Goal: Task Accomplishment & Management: Use online tool/utility

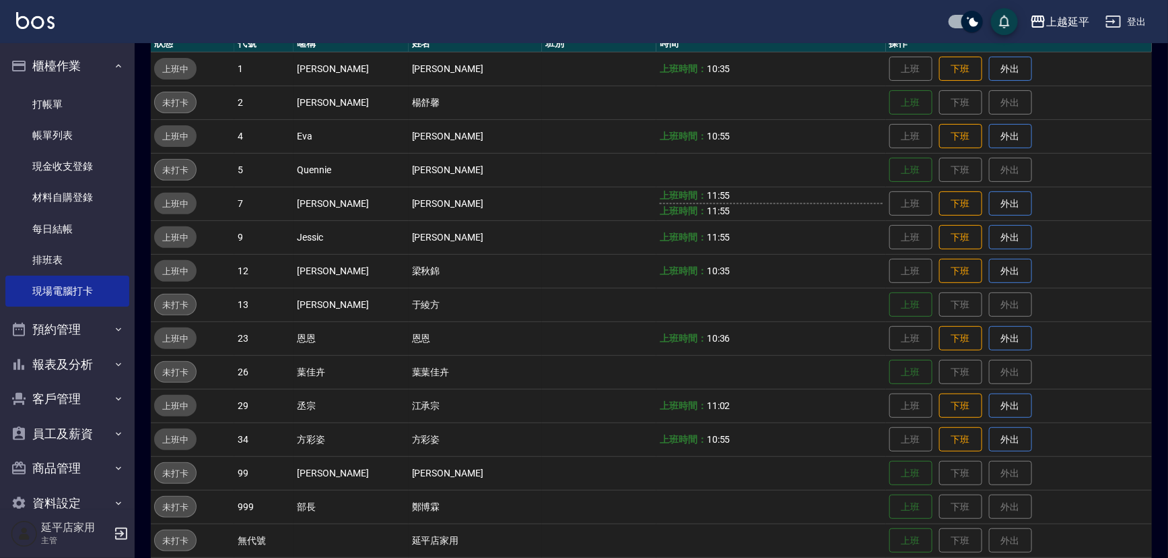
drag, startPoint x: 0, startPoint y: 0, endPoint x: 181, endPoint y: 145, distance: 231.9
click at [45, 101] on link "打帳單" at bounding box center [67, 104] width 124 height 31
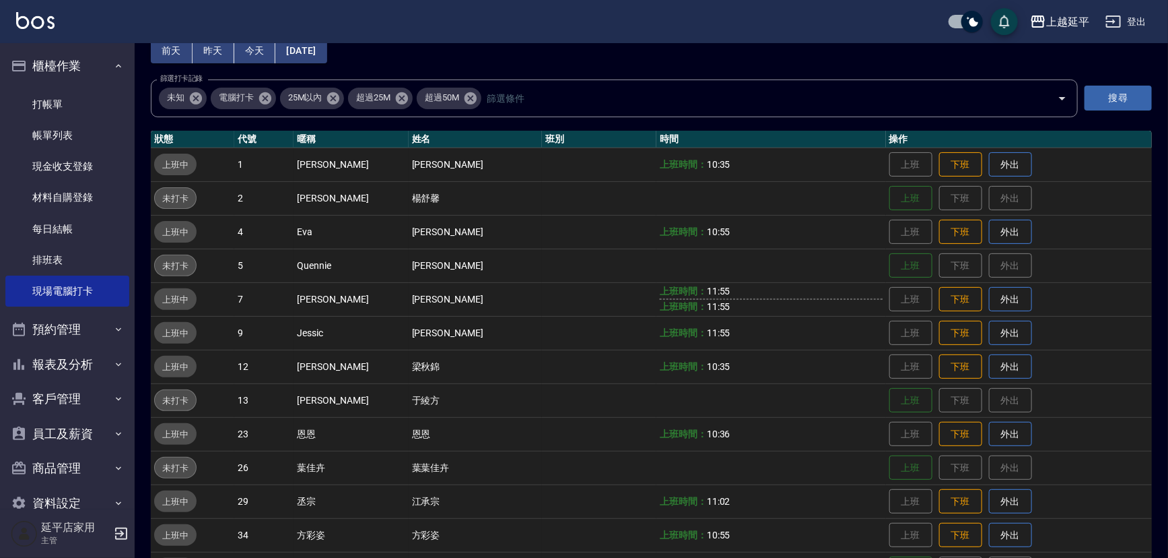
click at [45, 101] on link "打帳單" at bounding box center [67, 104] width 124 height 31
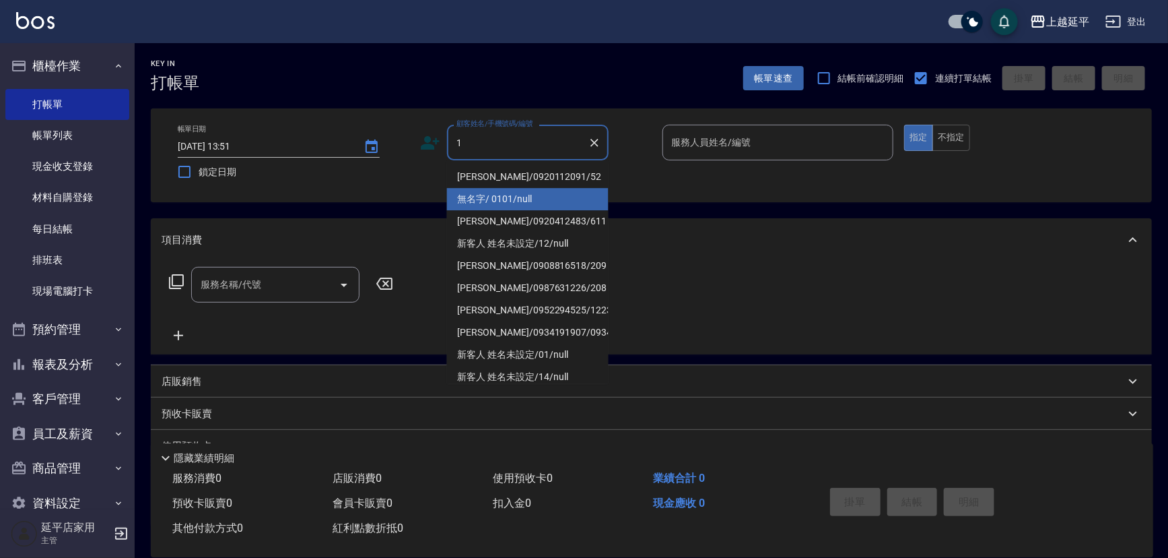
type input "1"
click at [496, 197] on div "帳單日期 [DATE] 13:51 鎖定日期 顧客姓名/手機號碼/編號 顧客姓名/手機號碼/編號 服務人員姓名/編號 服務人員姓名/編號 指定 不指定" at bounding box center [651, 155] width 1001 height 94
click at [498, 140] on input "顧客姓名/手機號碼/編號" at bounding box center [517, 143] width 129 height 24
click at [485, 191] on li "無名字/ 0101/null" at bounding box center [528, 199] width 162 height 22
type input "無名字/ 0101/null"
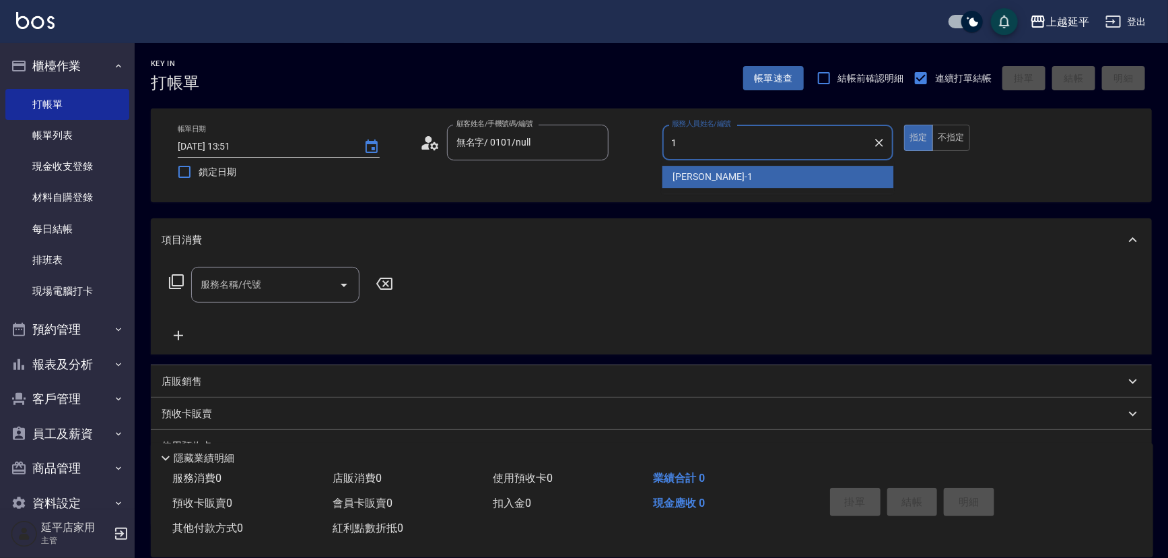
click at [697, 180] on span "[PERSON_NAME]-1" at bounding box center [712, 177] width 79 height 14
type input "[PERSON_NAME]-1"
click at [697, 180] on div "帳單日期 [DATE] 13:51 鎖定日期 顧客姓名/手機號碼/編號 無名字/ 0101/null 顧客姓名/手機號碼/編號 服務人員姓名/編號 [PERS…" at bounding box center [651, 155] width 969 height 61
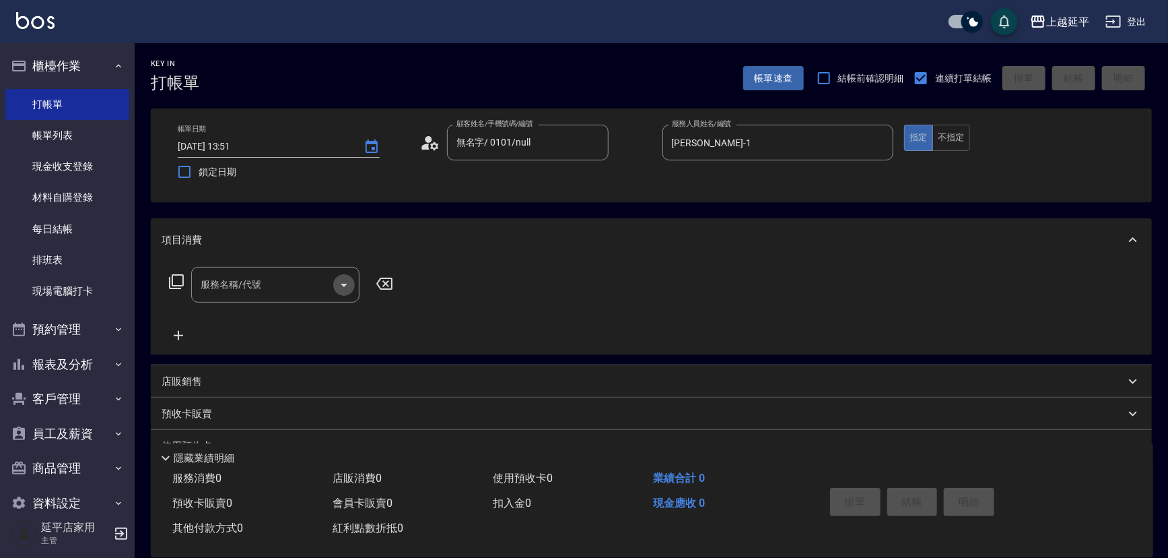
click at [344, 283] on icon "Open" at bounding box center [344, 285] width 16 height 16
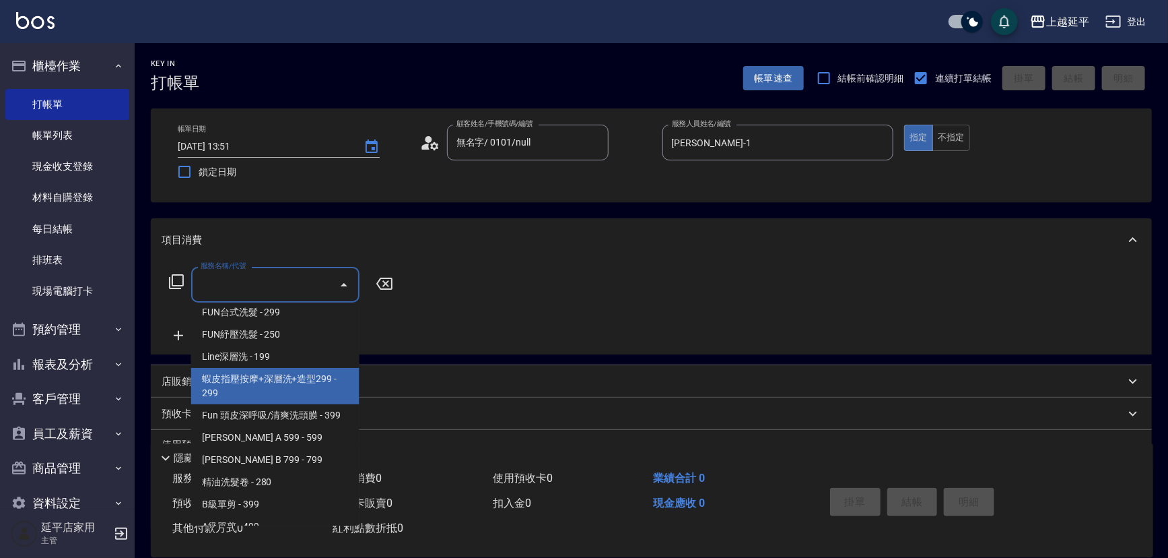
scroll to position [367, 0]
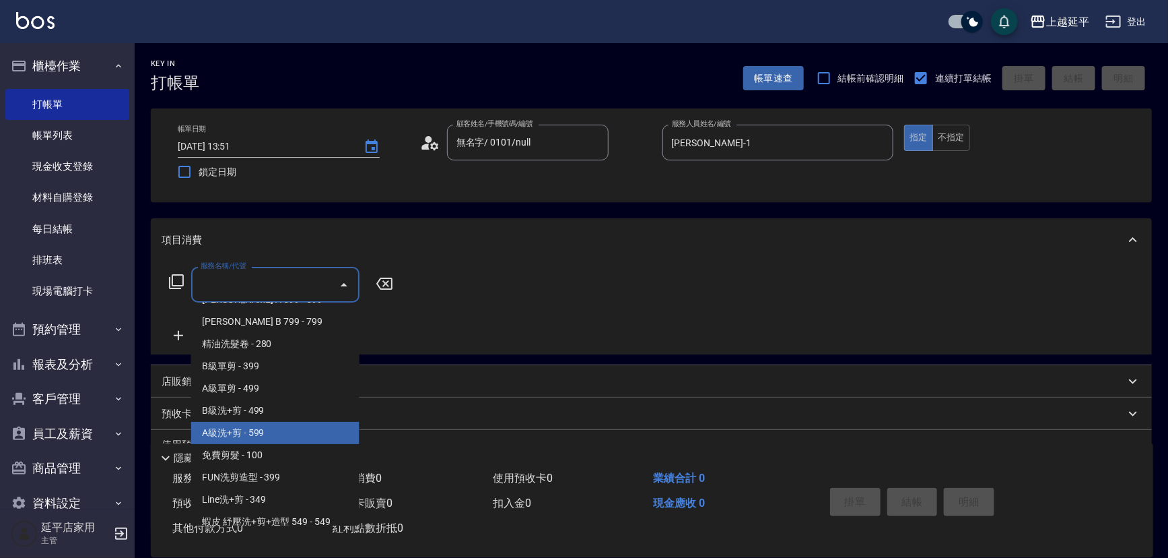
click at [248, 428] on span "A級洗+剪 - 599" at bounding box center [275, 433] width 168 height 22
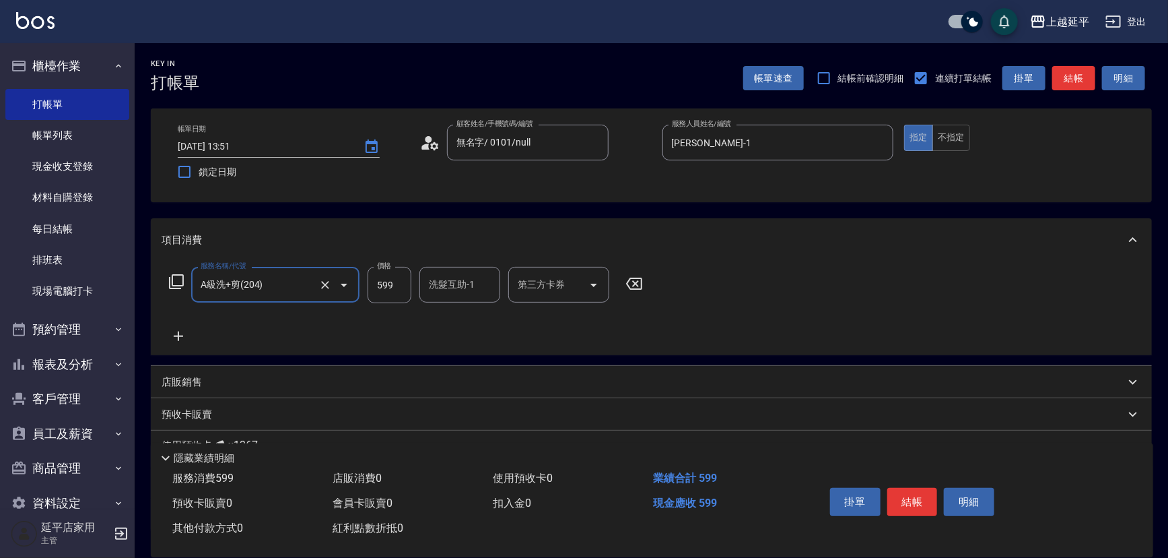
click at [344, 289] on icon "Open" at bounding box center [344, 285] width 16 height 16
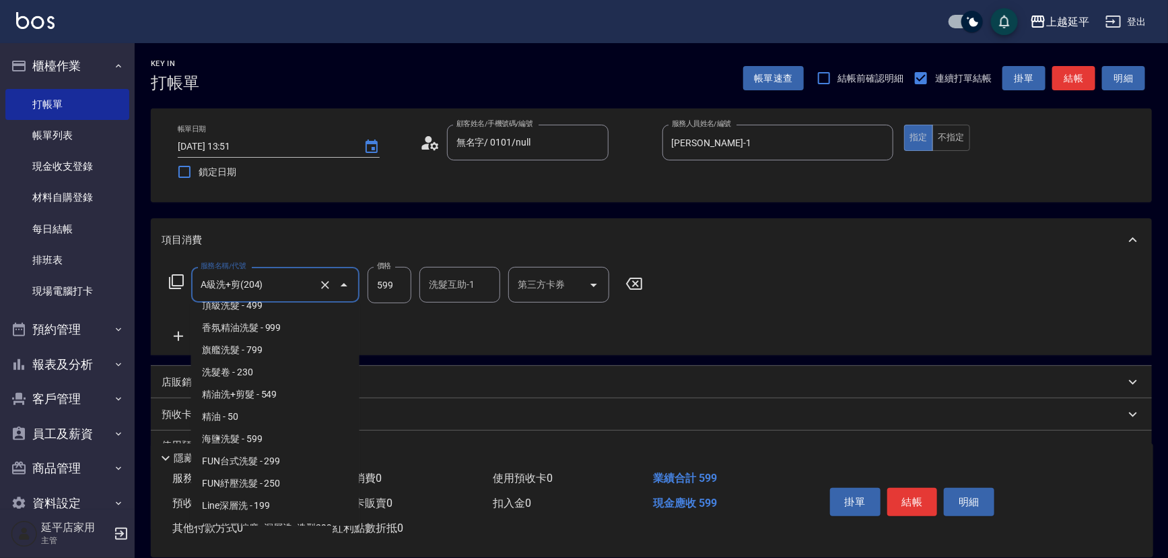
scroll to position [40, 0]
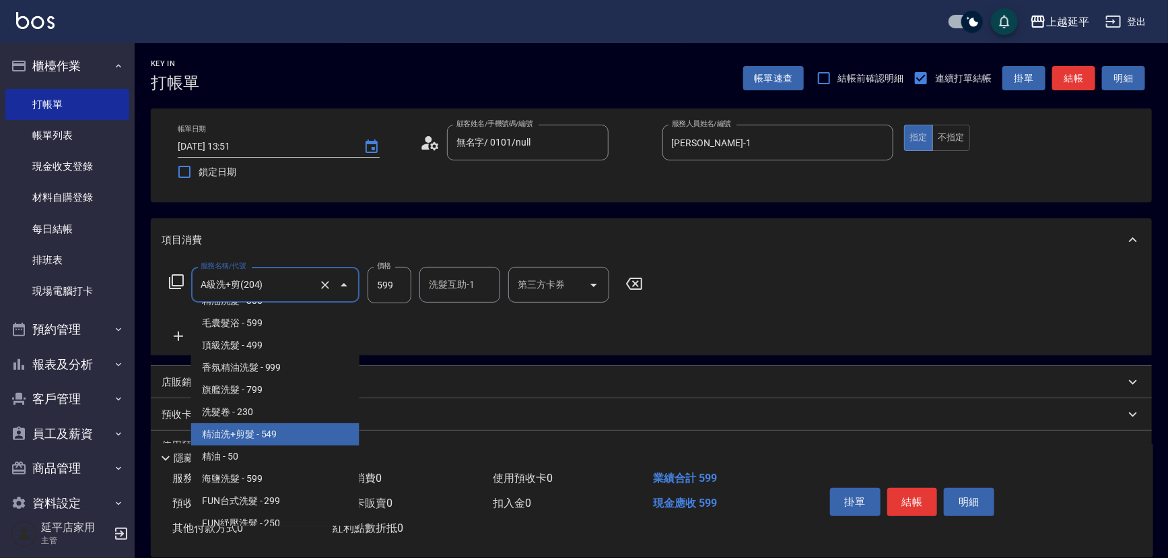
click at [296, 428] on span "精油洗+剪髮 - 549" at bounding box center [275, 434] width 168 height 22
type input "精油洗+剪髮(108)"
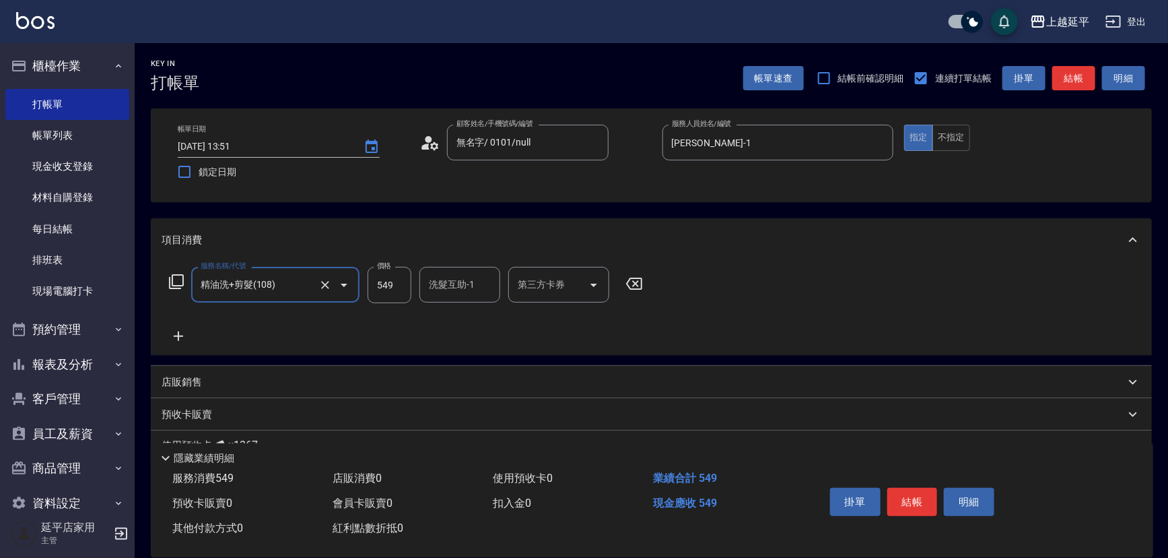
click at [391, 290] on input "549" at bounding box center [390, 285] width 44 height 36
type input "649"
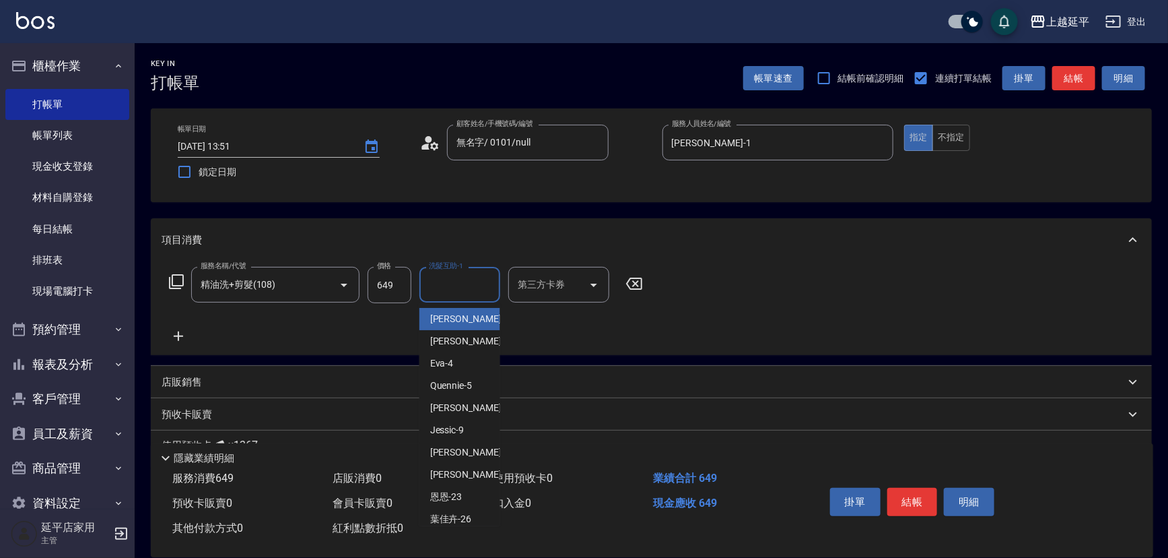
click at [446, 292] on input "洗髮互助-1" at bounding box center [460, 285] width 69 height 24
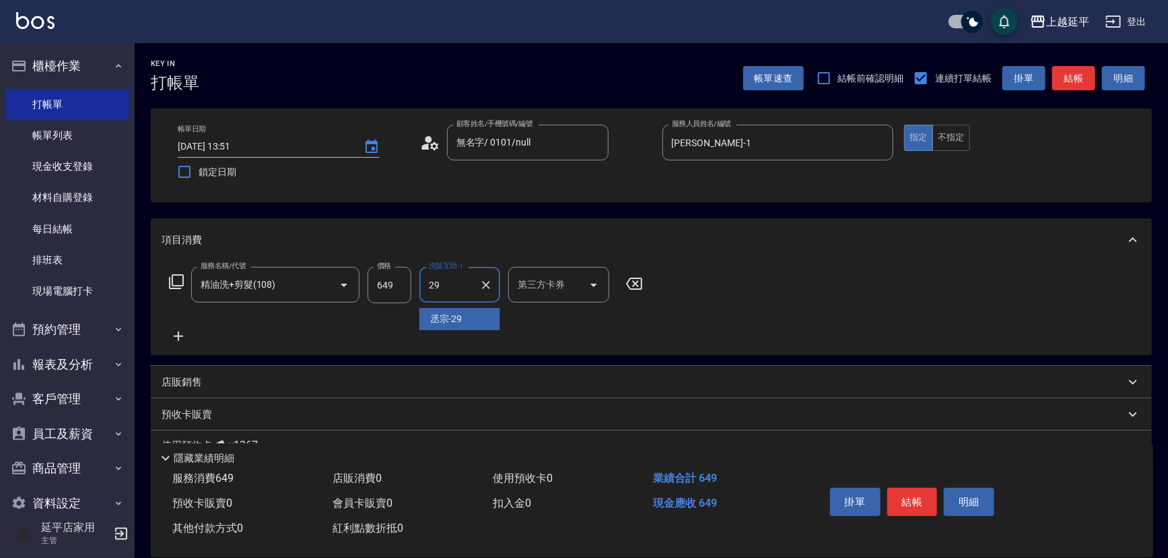
drag, startPoint x: 455, startPoint y: 316, endPoint x: 465, endPoint y: 331, distance: 17.6
click at [452, 322] on span "丞宗 -29" at bounding box center [446, 319] width 32 height 14
type input "丞宗-29"
click at [904, 499] on button "結帳" at bounding box center [913, 502] width 51 height 28
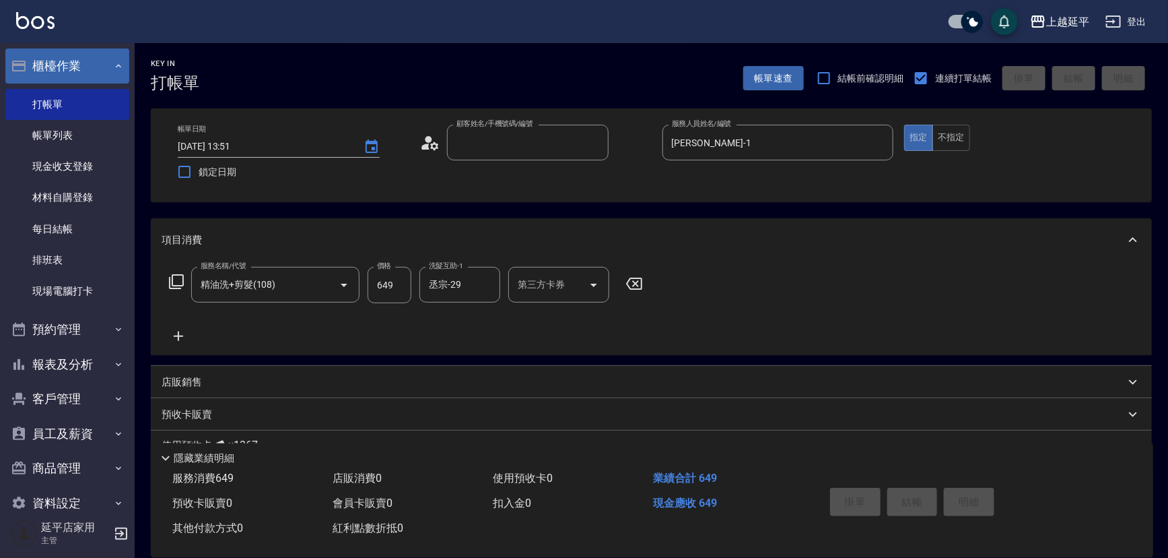
type input "1"
type input "[DATE] 13:52"
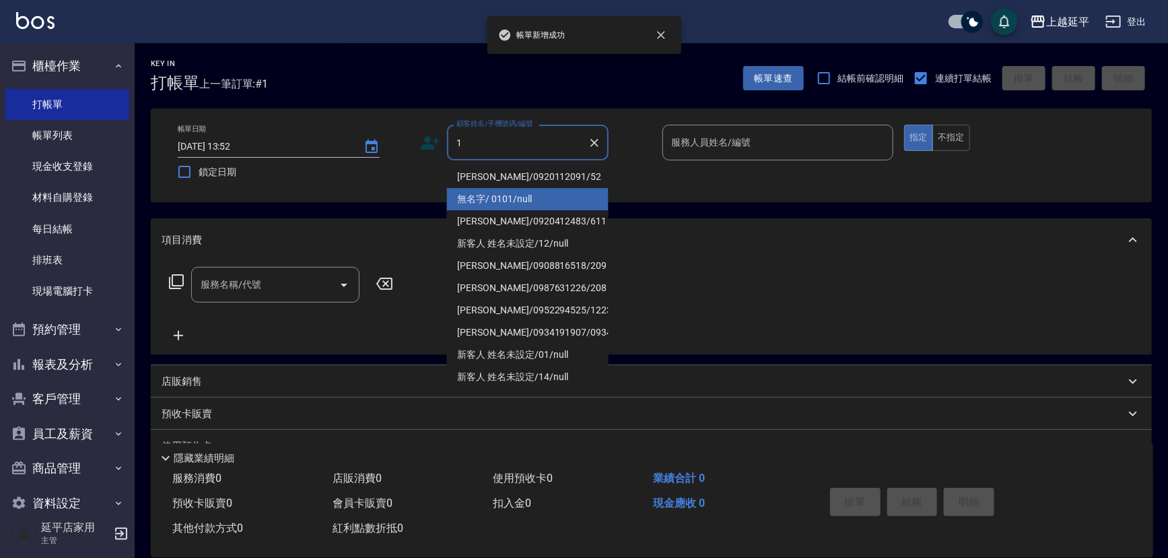
drag, startPoint x: 498, startPoint y: 200, endPoint x: 636, endPoint y: 187, distance: 138.7
click at [498, 200] on li "無名字/ 0101/null" at bounding box center [528, 199] width 162 height 22
type input "無名字/ 0101/null"
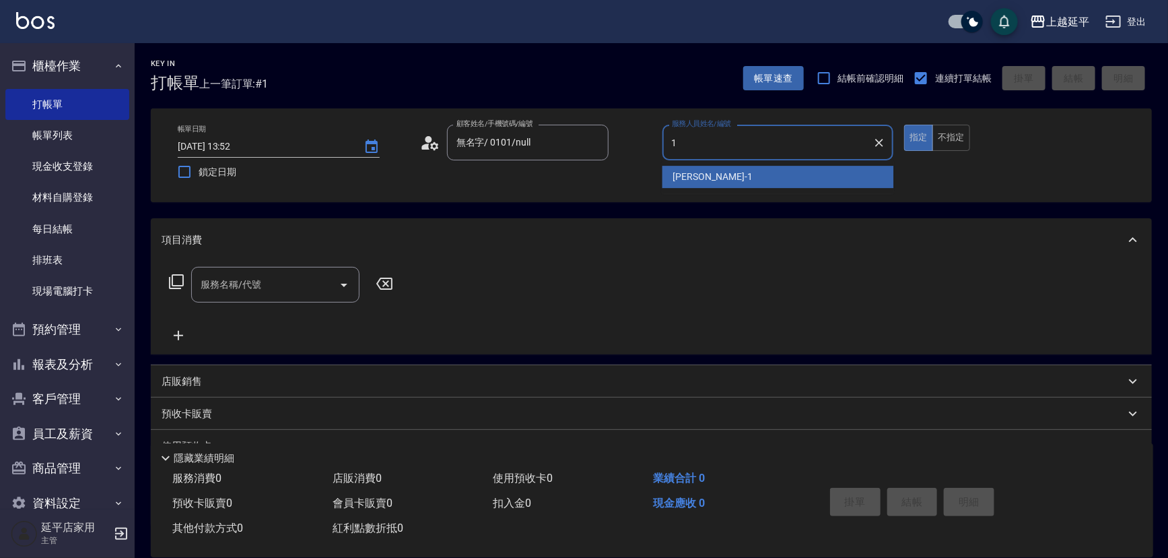
click at [684, 182] on span "[PERSON_NAME]-1" at bounding box center [712, 177] width 79 height 14
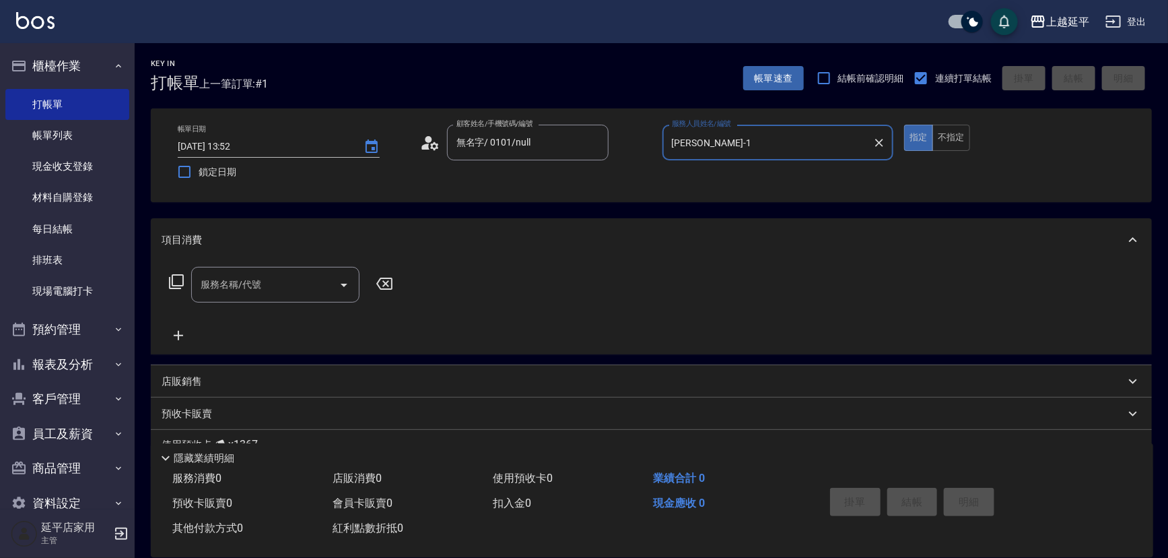
click at [347, 288] on icon "Open" at bounding box center [344, 285] width 16 height 16
type input "[PERSON_NAME]-1"
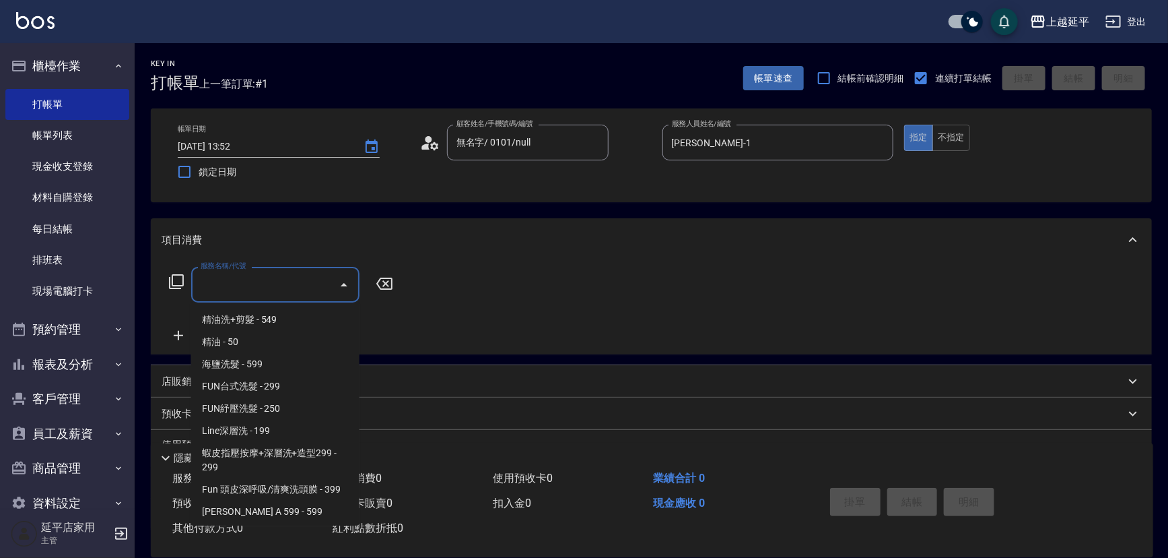
scroll to position [306, 0]
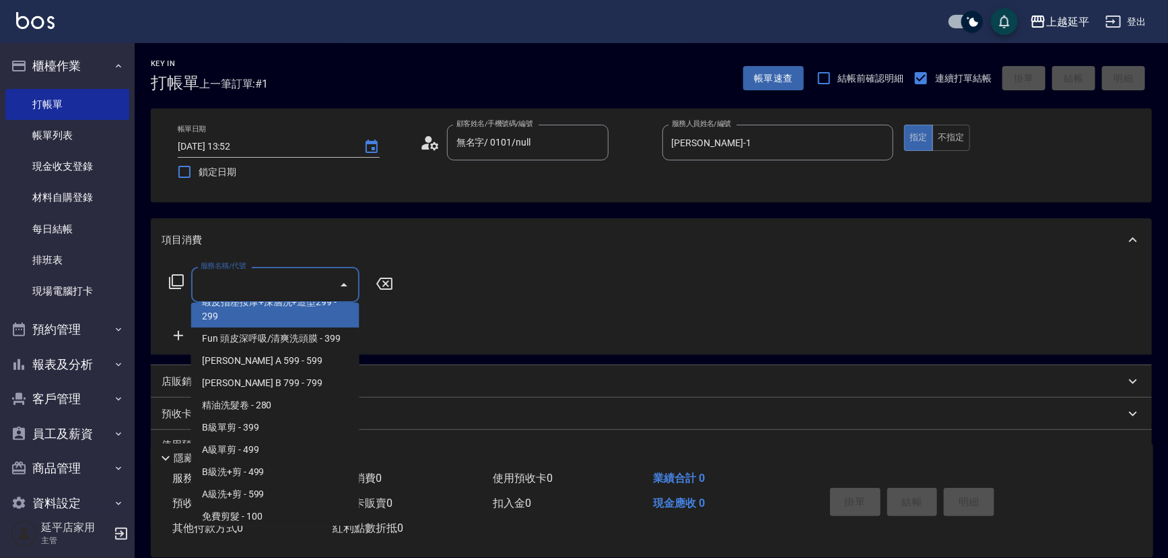
click at [181, 288] on icon at bounding box center [176, 281] width 16 height 16
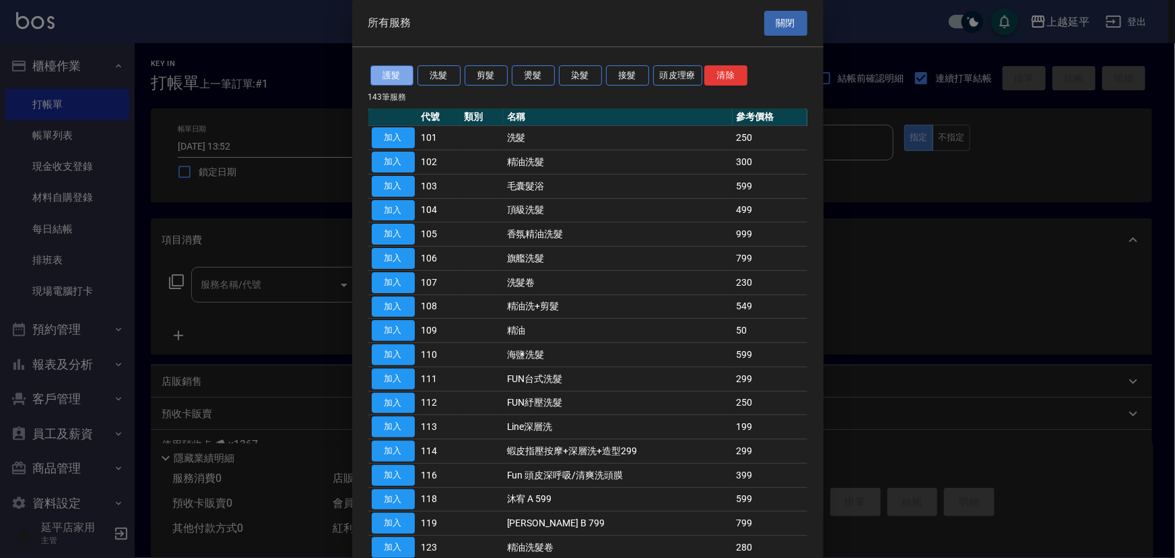
click at [407, 72] on button "護髮" at bounding box center [391, 75] width 43 height 21
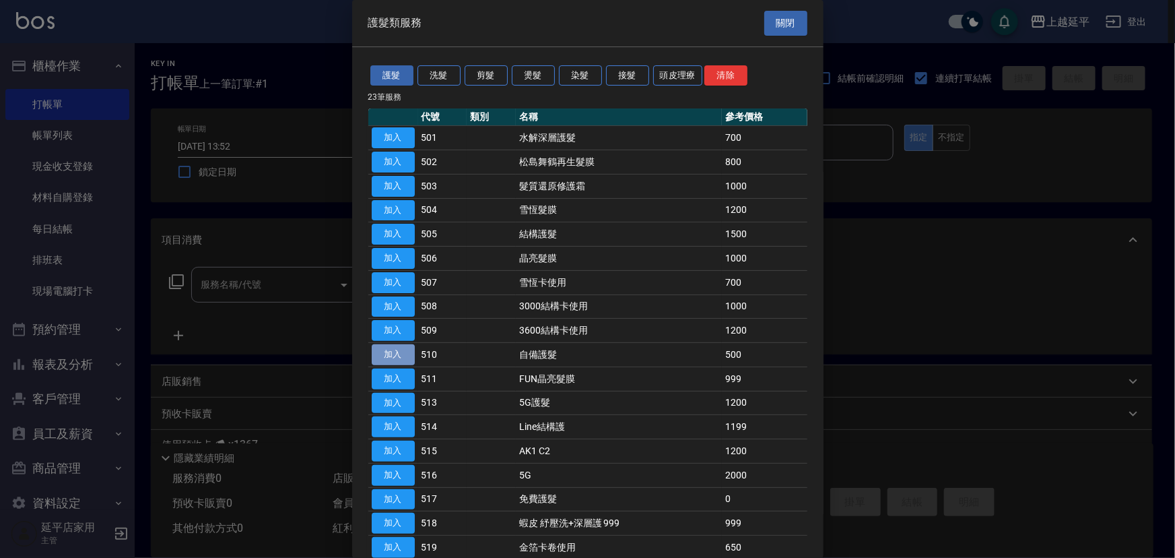
click at [401, 350] on button "加入" at bounding box center [393, 354] width 43 height 21
type input "自備護髮(510)"
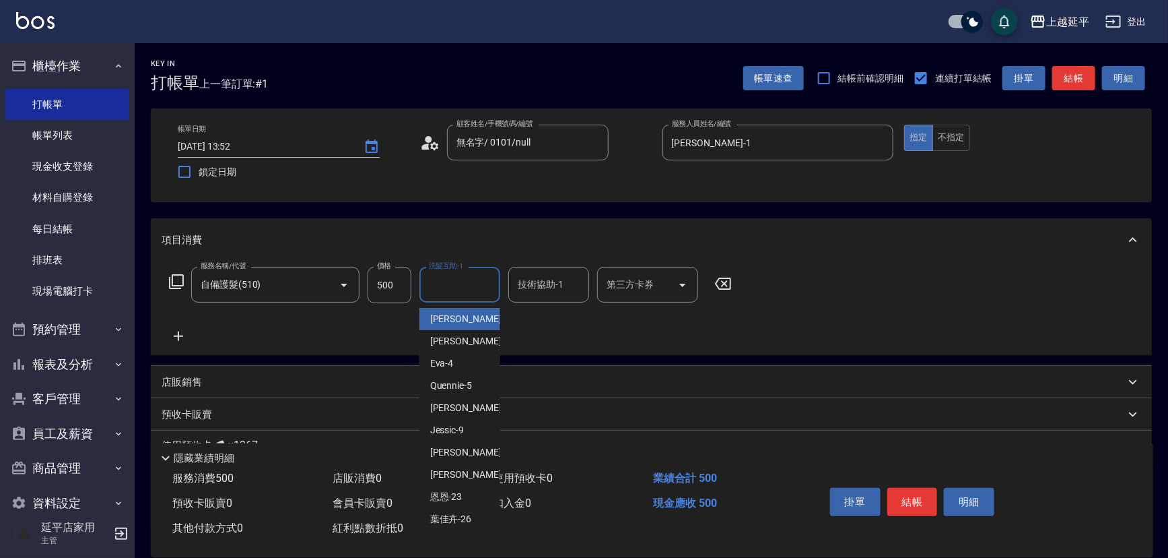
click at [459, 280] on input "洗髮互助-1" at bounding box center [460, 285] width 69 height 24
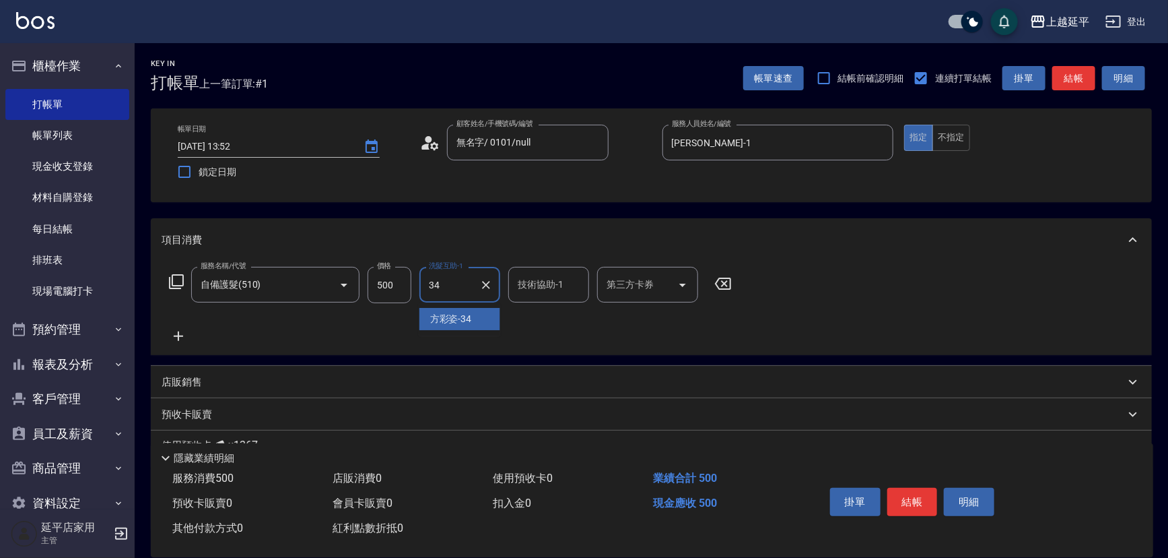
drag, startPoint x: 476, startPoint y: 316, endPoint x: 517, endPoint y: 285, distance: 51.5
click at [483, 309] on div "[PERSON_NAME]-34" at bounding box center [460, 319] width 81 height 22
type input "方彩姿-34"
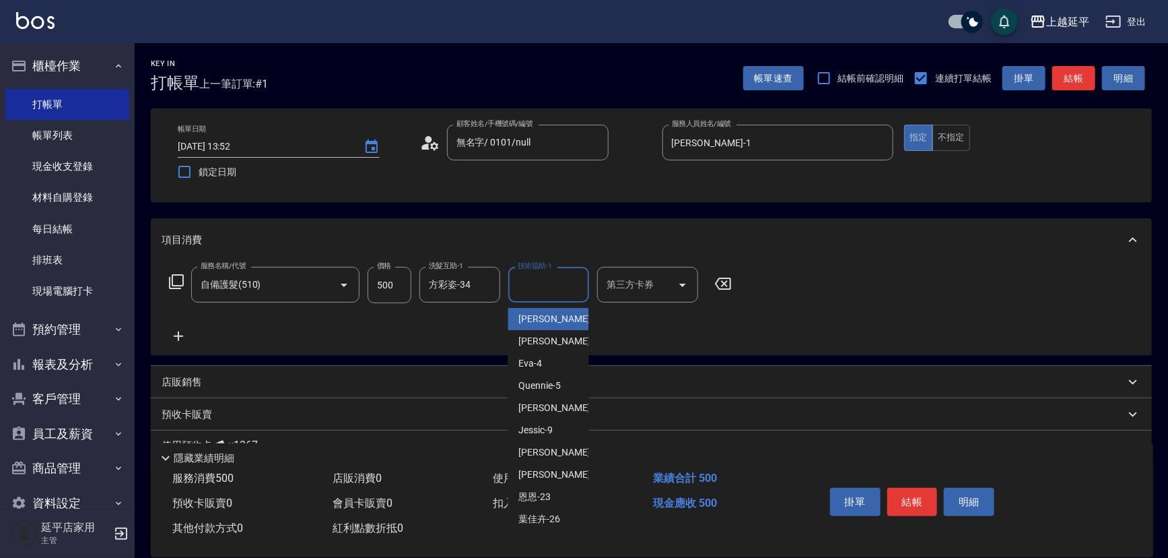
click at [519, 284] on input "技術協助-1" at bounding box center [549, 285] width 69 height 24
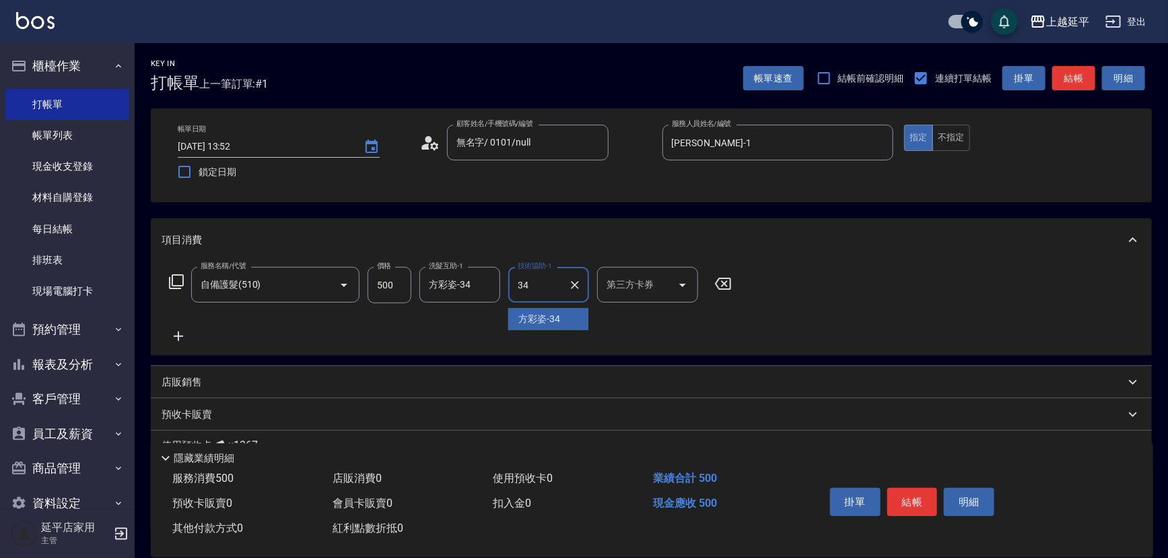
click at [520, 325] on span "[PERSON_NAME]-34" at bounding box center [540, 319] width 42 height 14
type input "方彩姿-34"
click at [901, 502] on button "結帳" at bounding box center [913, 502] width 51 height 28
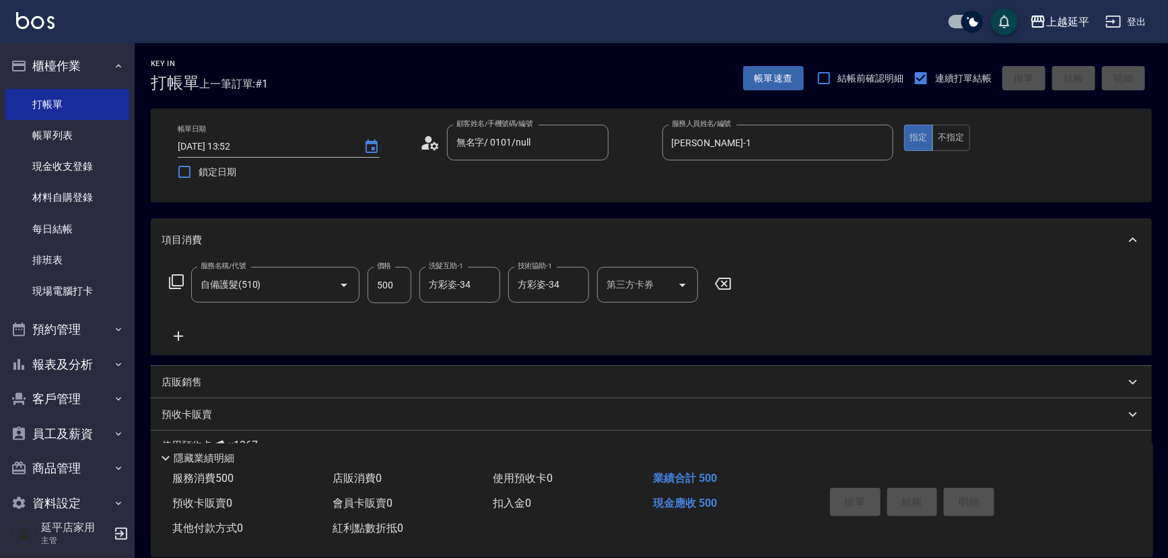
type input "[DATE] 13:53"
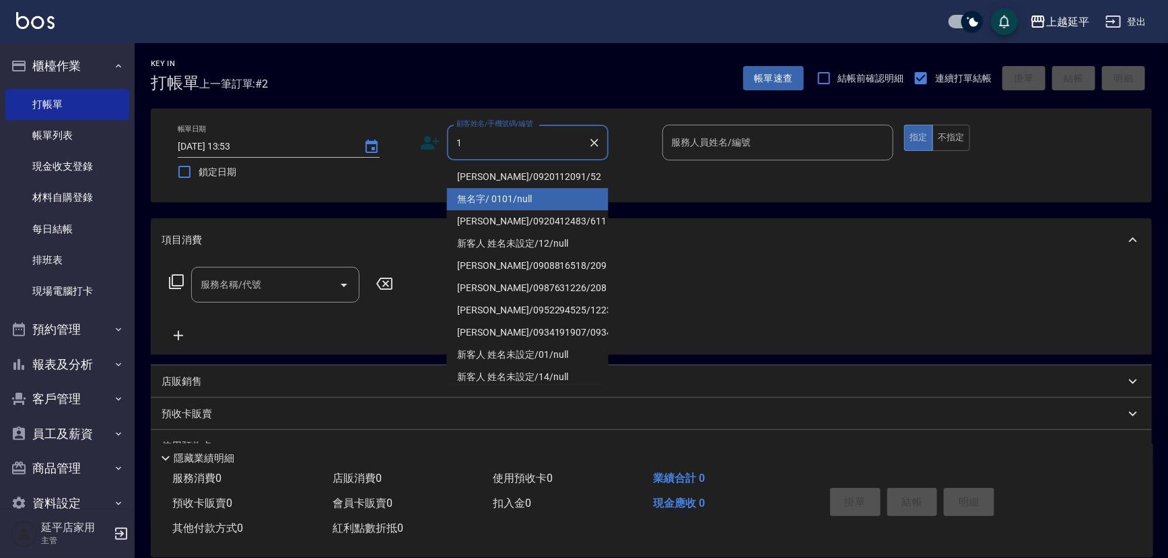
click at [482, 202] on li "無名字/ 0101/null" at bounding box center [528, 199] width 162 height 22
type input "無名字/ 0101/null"
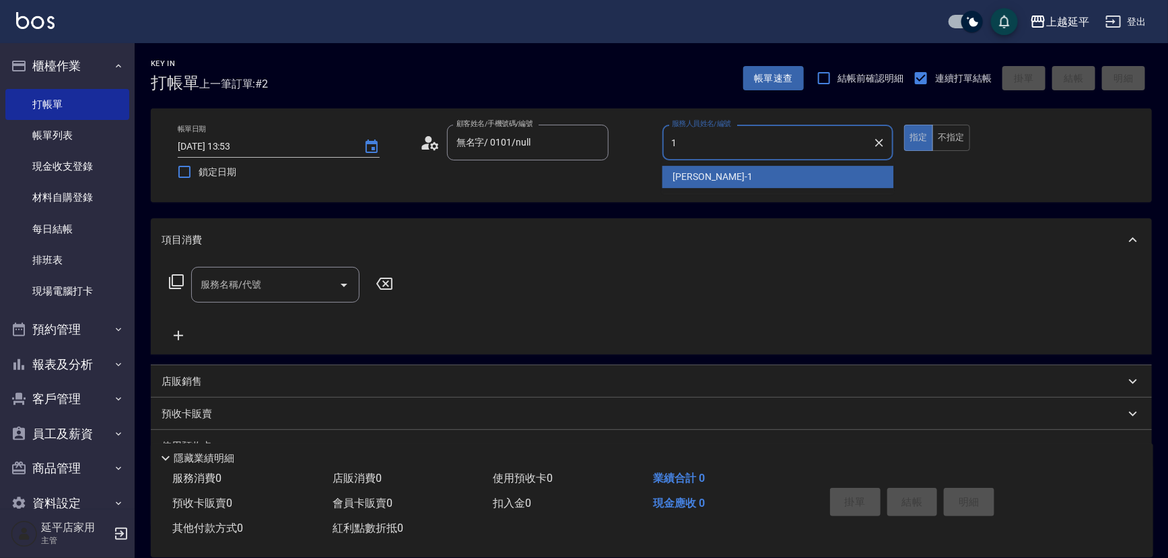
click at [709, 174] on div "[PERSON_NAME]-1" at bounding box center [779, 177] width 232 height 22
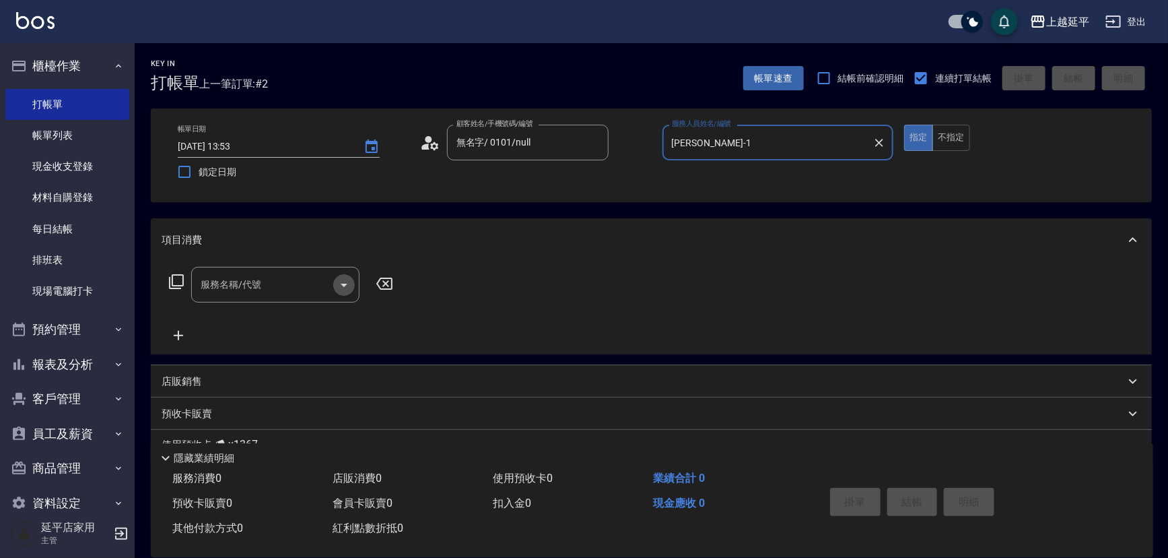
click at [349, 287] on icon "Open" at bounding box center [344, 285] width 16 height 16
type input "[PERSON_NAME]-1"
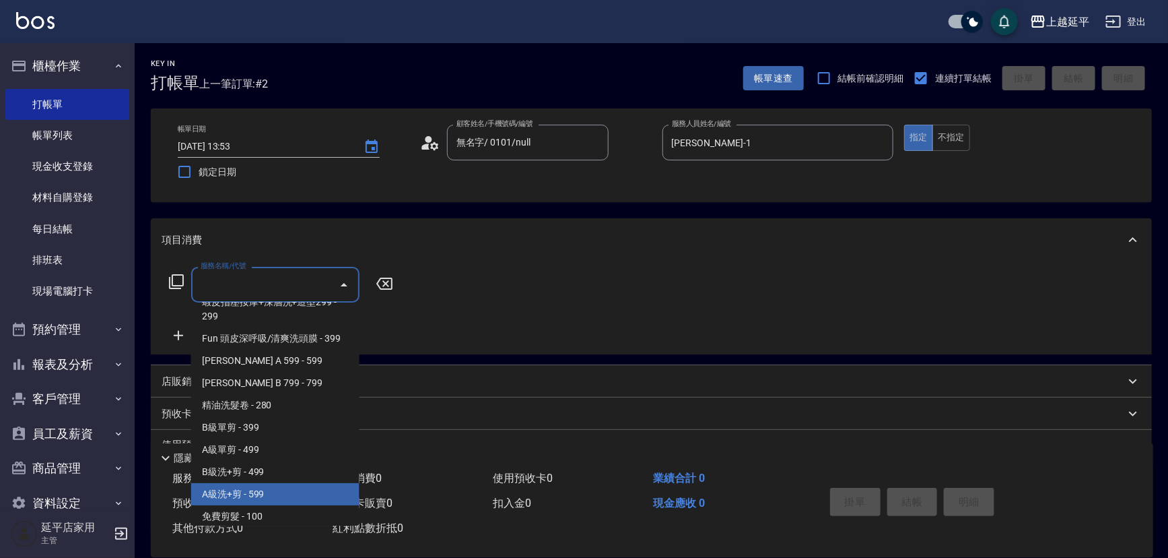
click at [267, 487] on span "A級洗+剪 - 599" at bounding box center [275, 494] width 168 height 22
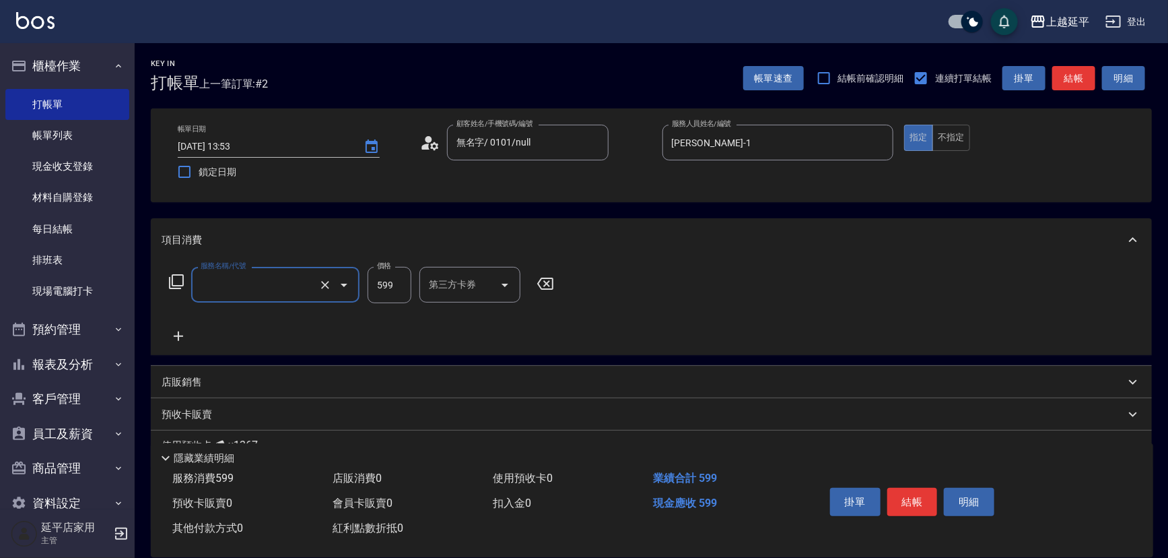
type input "A級洗+剪(204)"
click at [405, 287] on input "599" at bounding box center [390, 285] width 44 height 36
type input "499"
click at [449, 290] on input "洗髮互助-1" at bounding box center [460, 285] width 69 height 24
click at [449, 318] on span "恩恩 -23" at bounding box center [446, 319] width 32 height 14
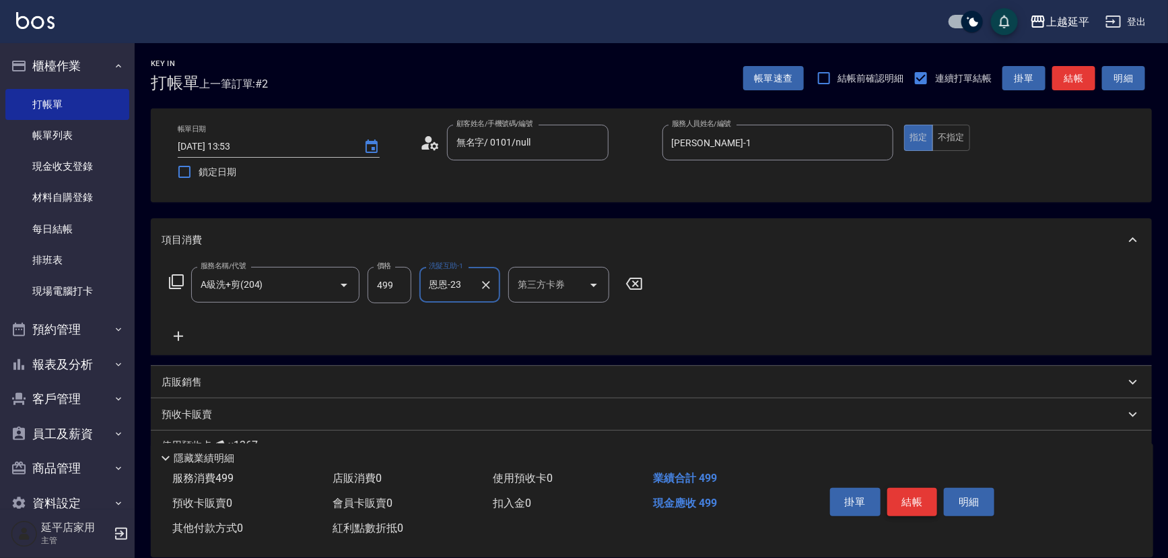
type input "恩恩-23"
click at [917, 499] on button "結帳" at bounding box center [913, 502] width 51 height 28
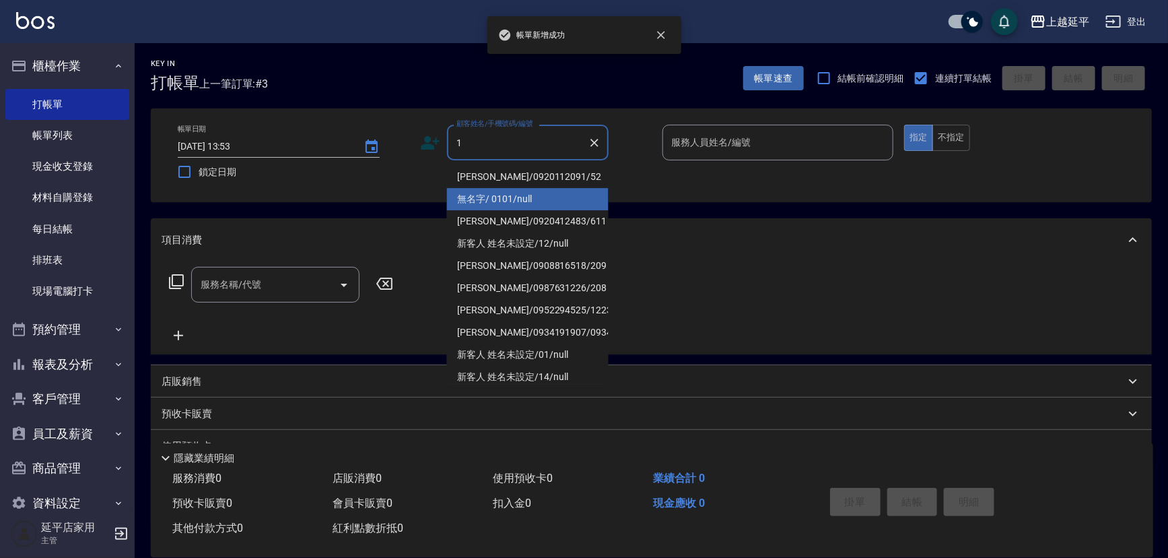
click at [504, 201] on li "無名字/ 0101/null" at bounding box center [528, 199] width 162 height 22
type input "無名字/ 0101/null"
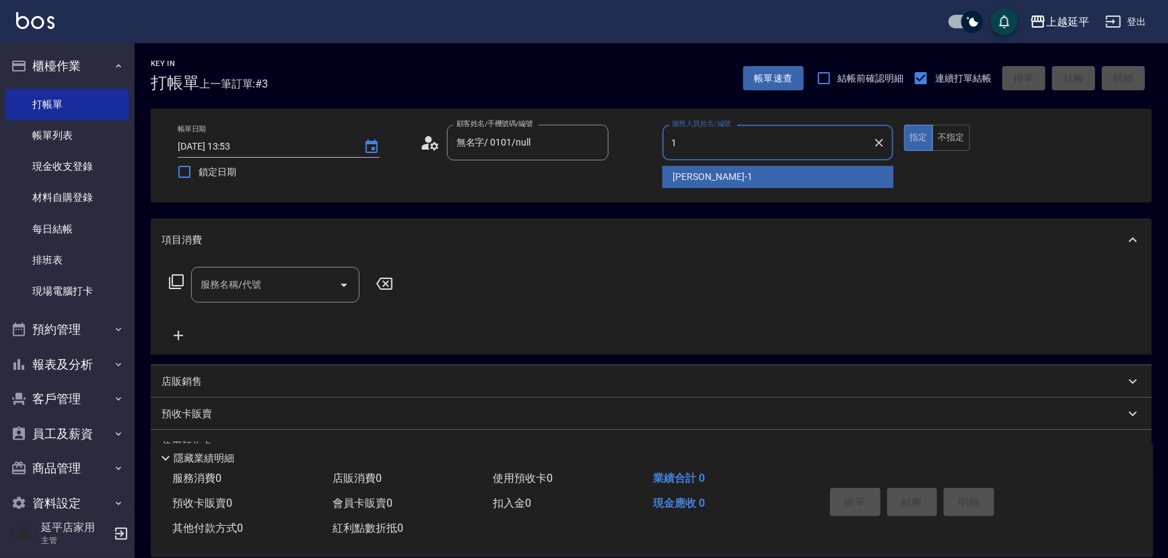
click at [689, 170] on span "[PERSON_NAME]-1" at bounding box center [712, 177] width 79 height 14
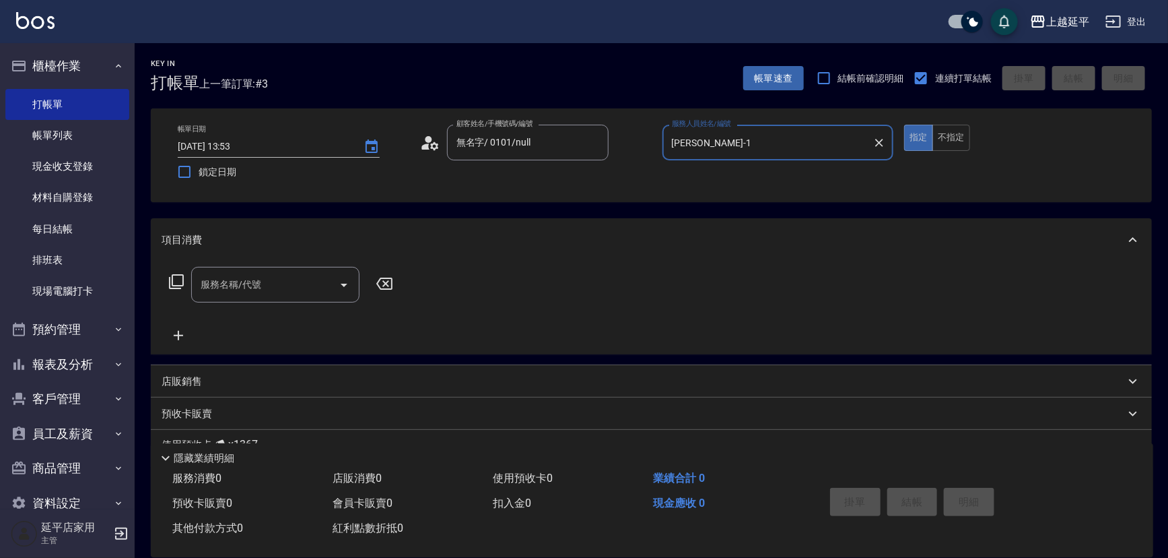
type input "[PERSON_NAME]-1"
click at [169, 281] on icon at bounding box center [176, 281] width 15 height 15
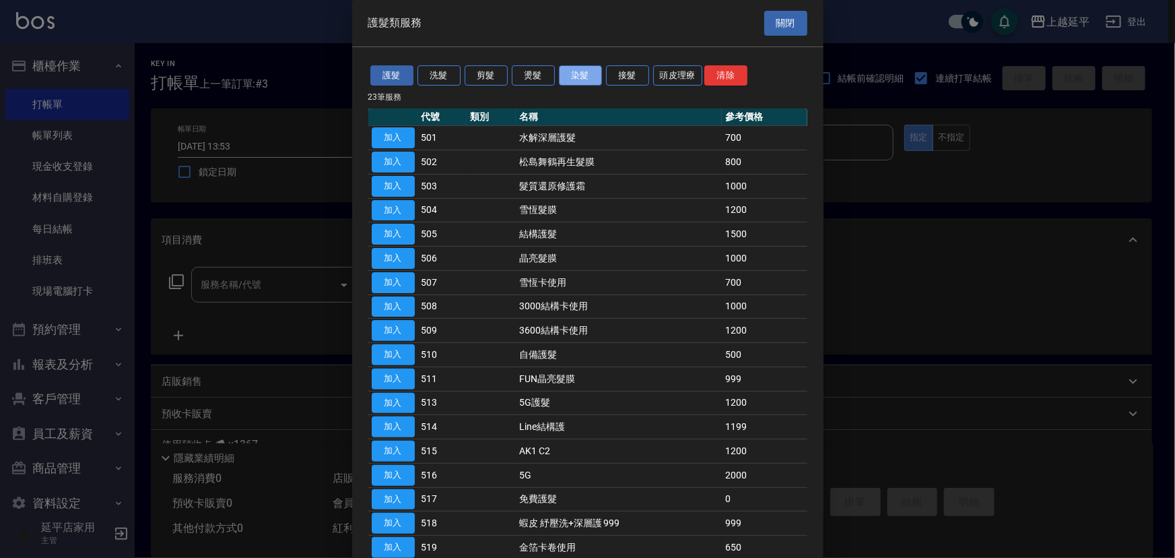
click at [585, 70] on button "染髮" at bounding box center [580, 75] width 43 height 21
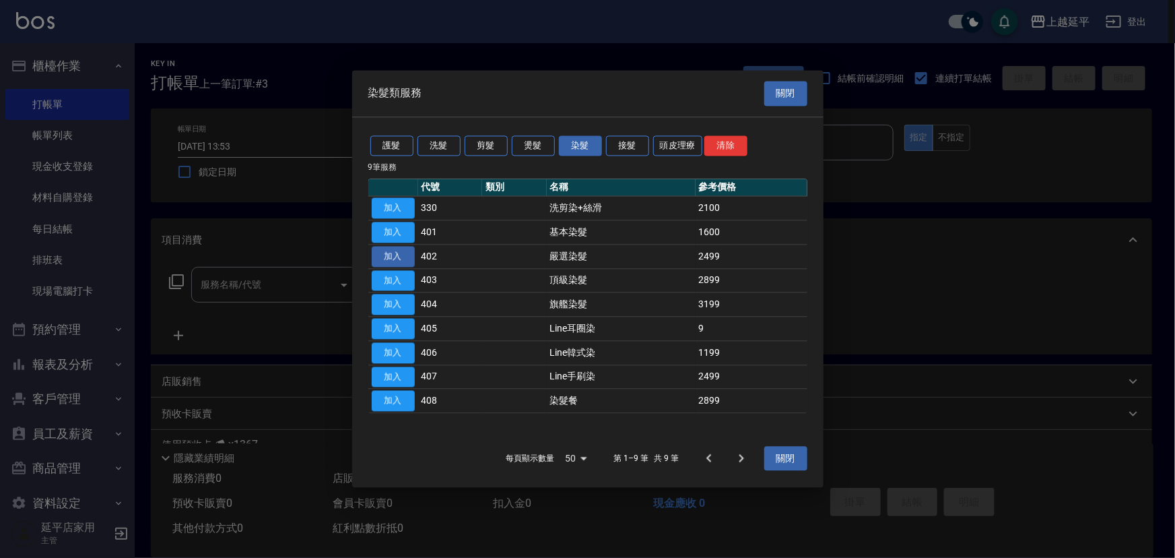
click at [391, 260] on button "加入" at bounding box center [393, 256] width 43 height 21
type input "嚴選染髮(402)"
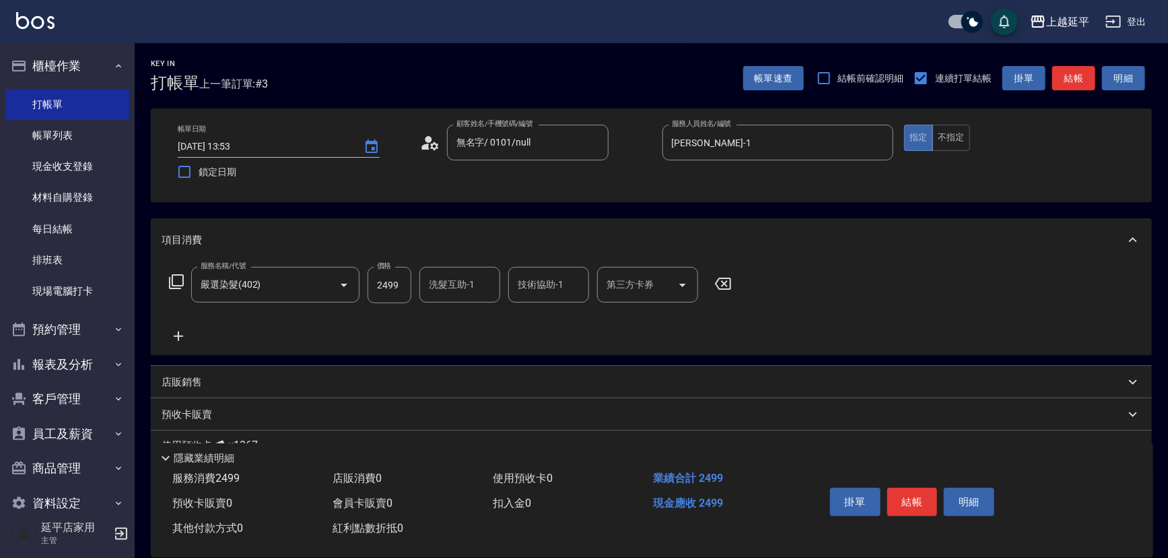
click at [400, 283] on input "2499" at bounding box center [390, 285] width 44 height 36
type input "3099"
click at [448, 285] on input "洗髮互助-1" at bounding box center [460, 285] width 69 height 24
click at [458, 319] on span "丞宗 -29" at bounding box center [446, 319] width 32 height 14
type input "丞宗-29"
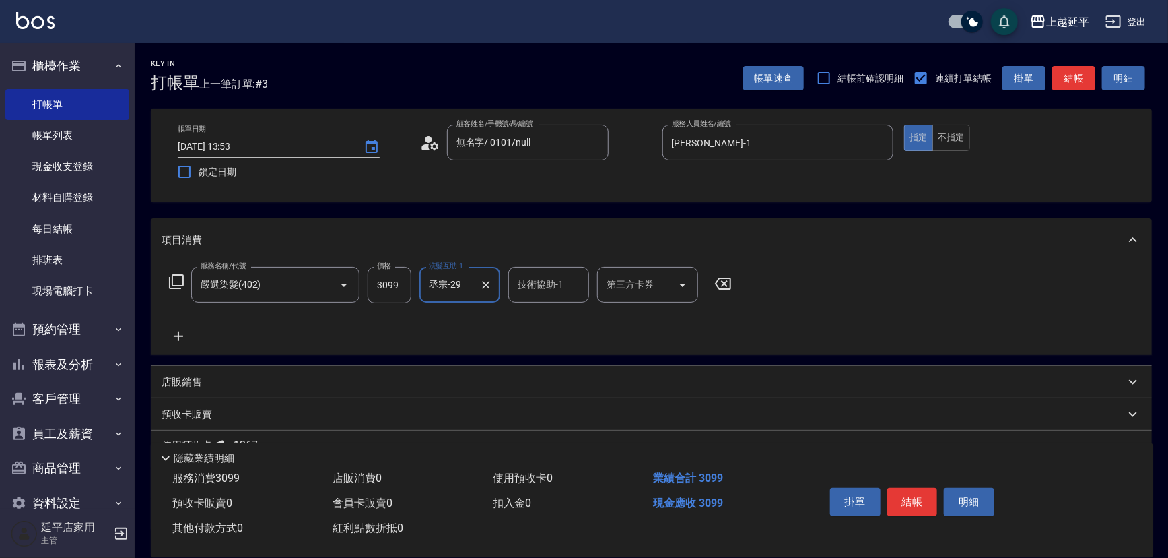
click at [543, 287] on input "技術協助-1" at bounding box center [549, 285] width 69 height 24
click at [539, 317] on span "丞宗 -29" at bounding box center [535, 319] width 32 height 14
type input "丞宗-29"
click at [188, 379] on p "店販銷售" at bounding box center [182, 382] width 40 height 14
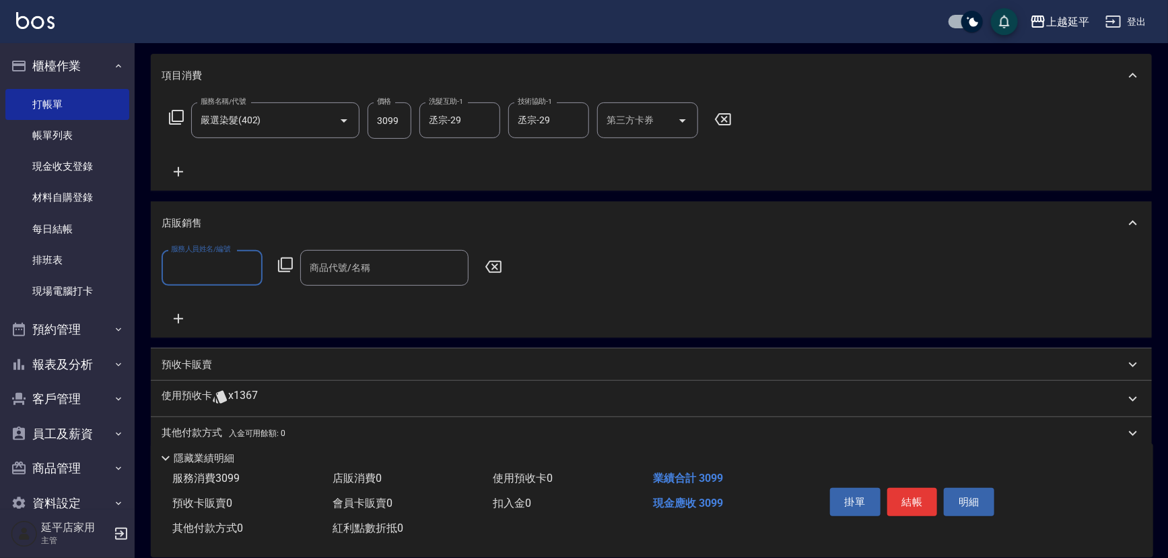
scroll to position [183, 0]
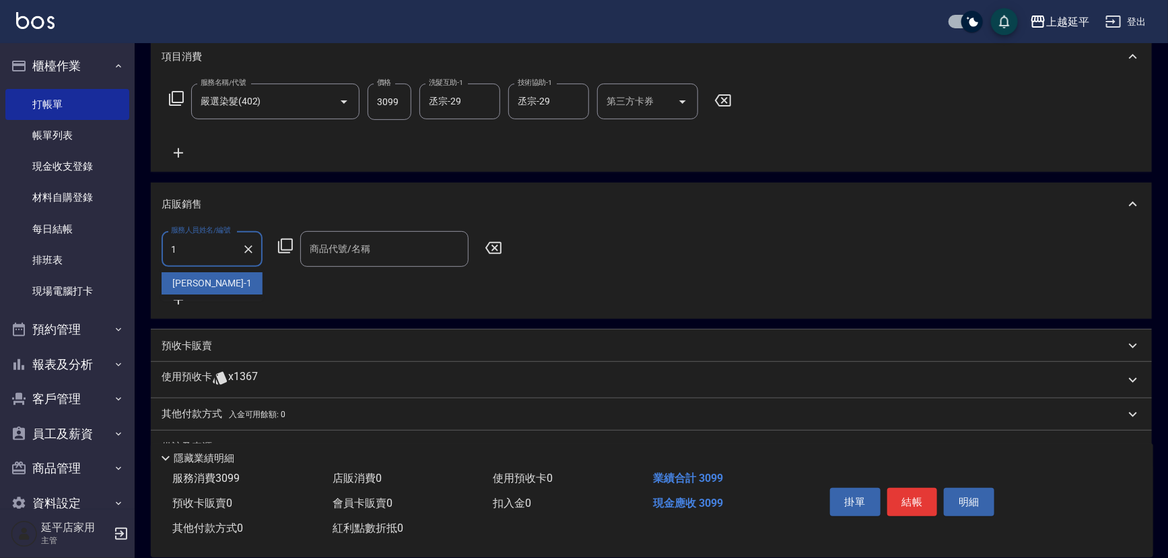
click at [242, 279] on div "[PERSON_NAME]-1" at bounding box center [212, 283] width 101 height 22
type input "[PERSON_NAME]-1"
click at [289, 251] on icon at bounding box center [285, 246] width 16 height 16
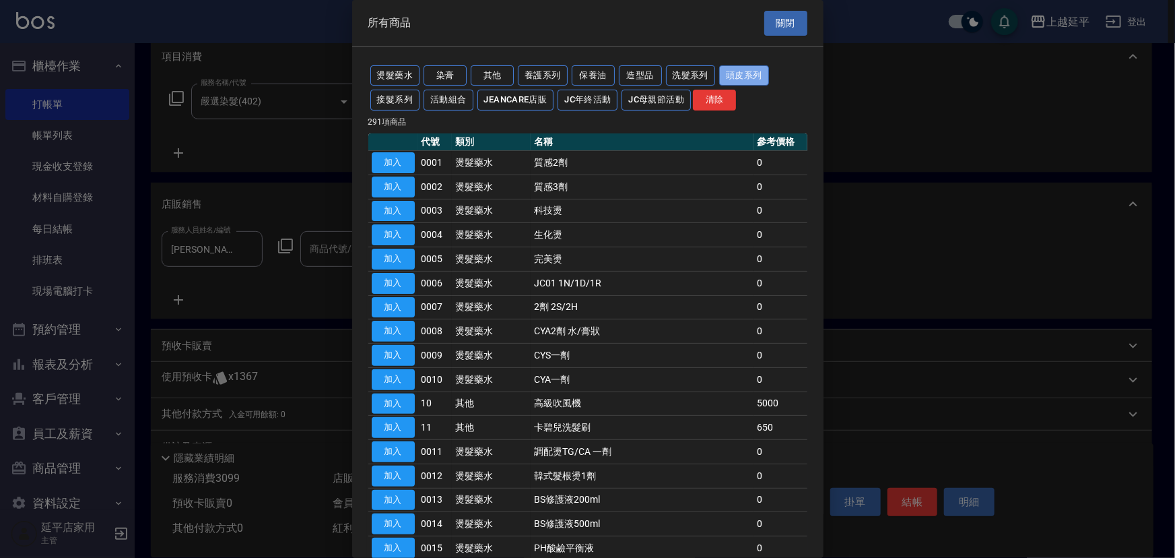
click at [727, 74] on button "頭皮系列" at bounding box center [744, 75] width 50 height 21
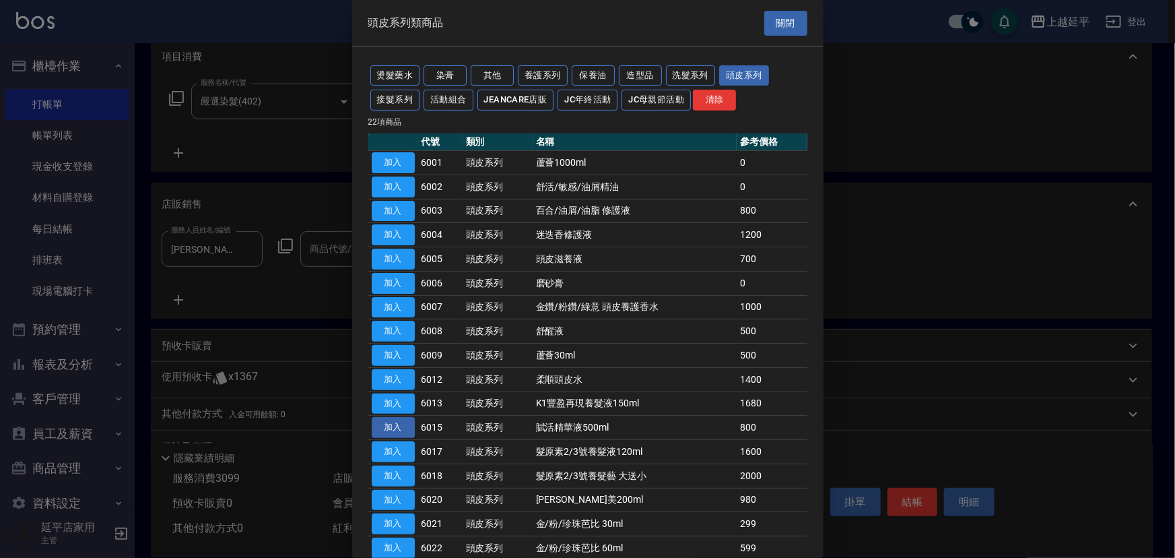
click at [405, 424] on button "加入" at bounding box center [393, 427] width 43 height 21
type input "賦活精華液500ml"
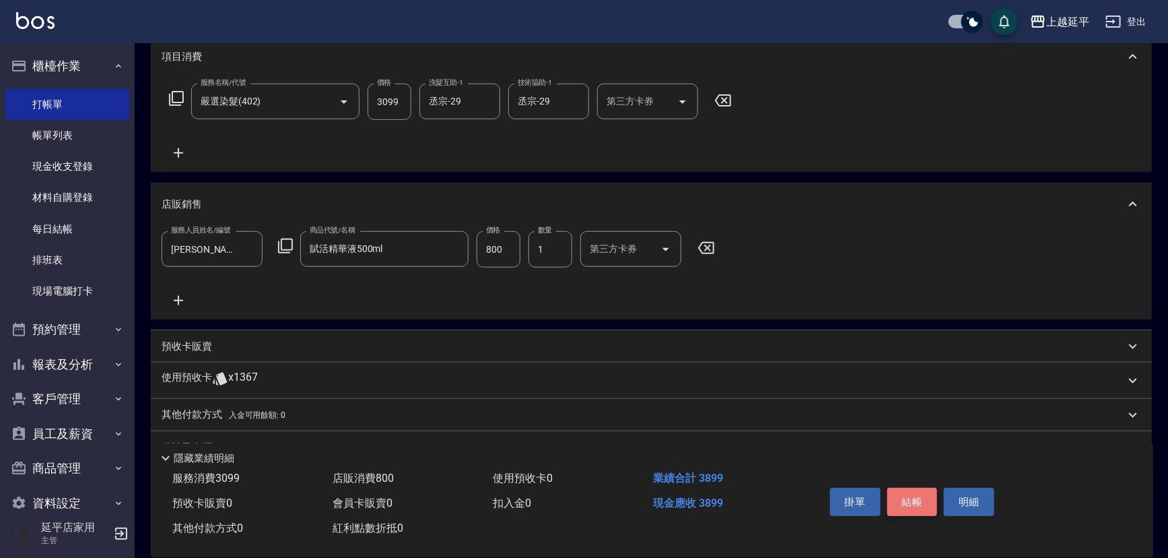
click at [910, 498] on button "結帳" at bounding box center [913, 502] width 51 height 28
type input "[DATE] 13:54"
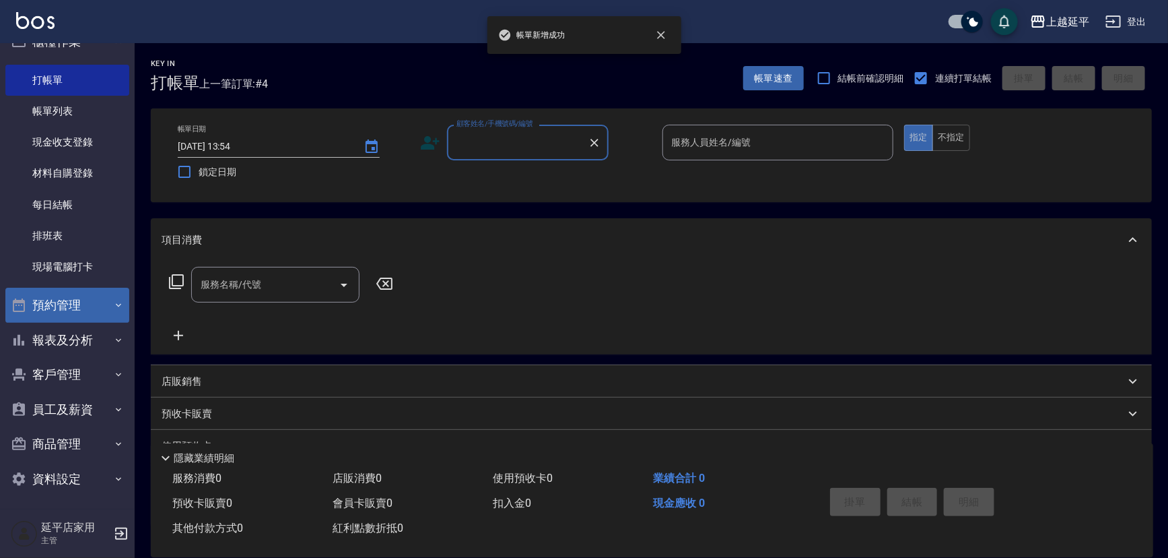
scroll to position [27, 0]
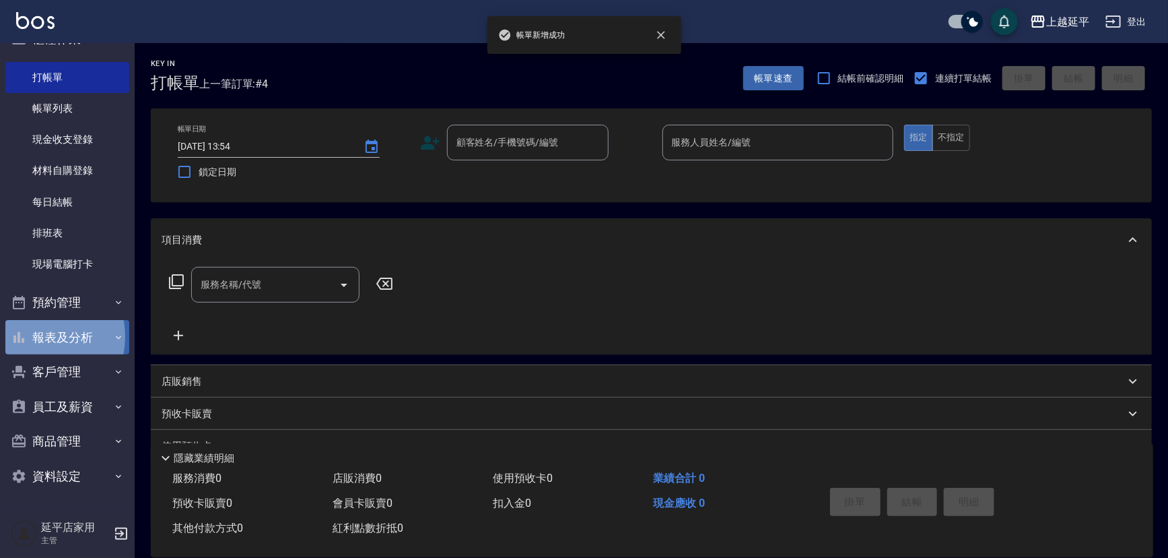
click at [32, 336] on button "報表及分析" at bounding box center [67, 337] width 124 height 35
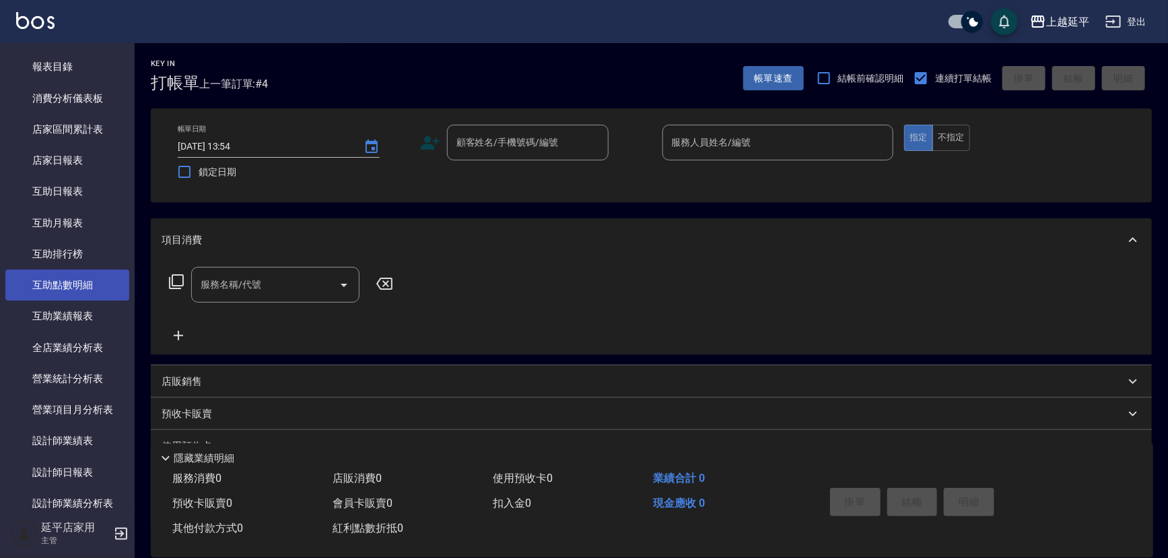
scroll to position [333, 0]
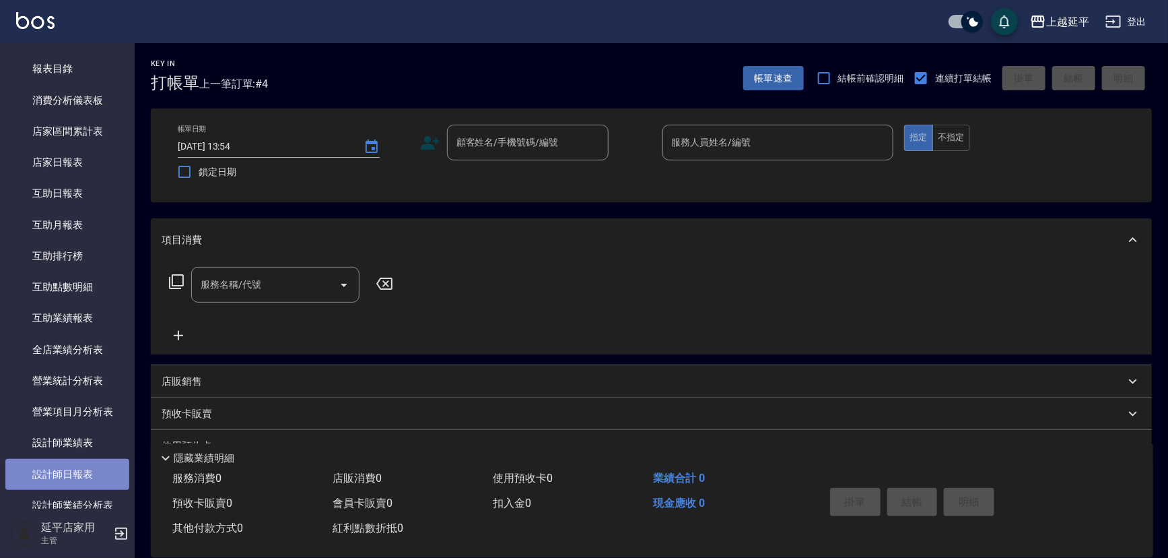
click at [77, 465] on link "設計師日報表" at bounding box center [67, 474] width 124 height 31
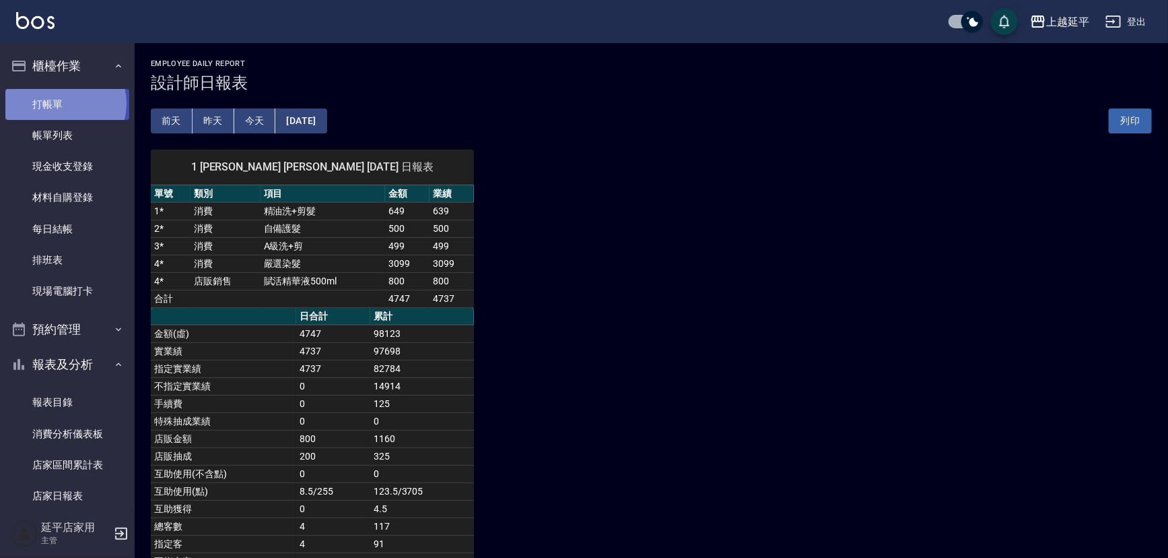
click at [65, 103] on link "打帳單" at bounding box center [67, 104] width 124 height 31
